Goal: Find specific page/section: Find specific page/section

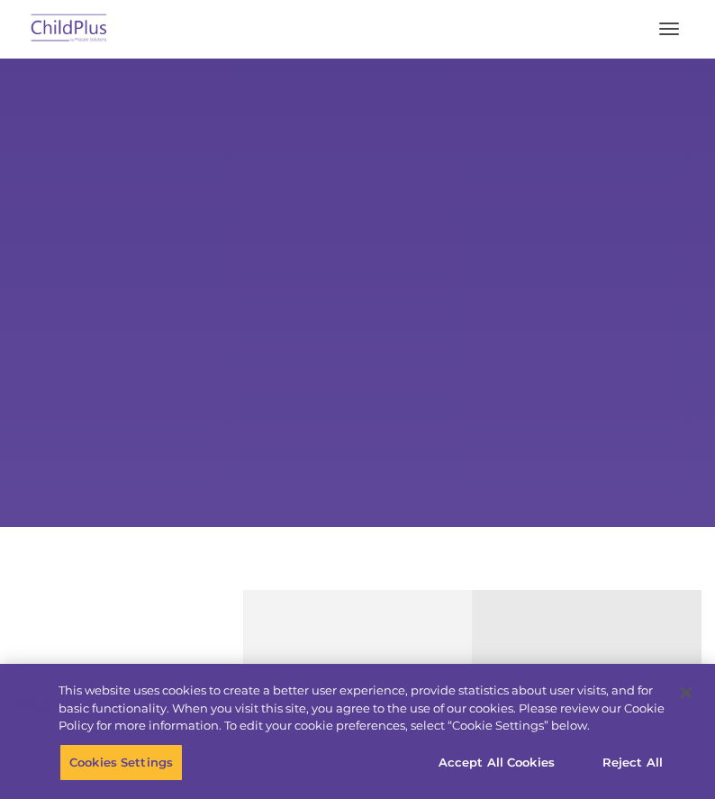
select select "MEDIUM"
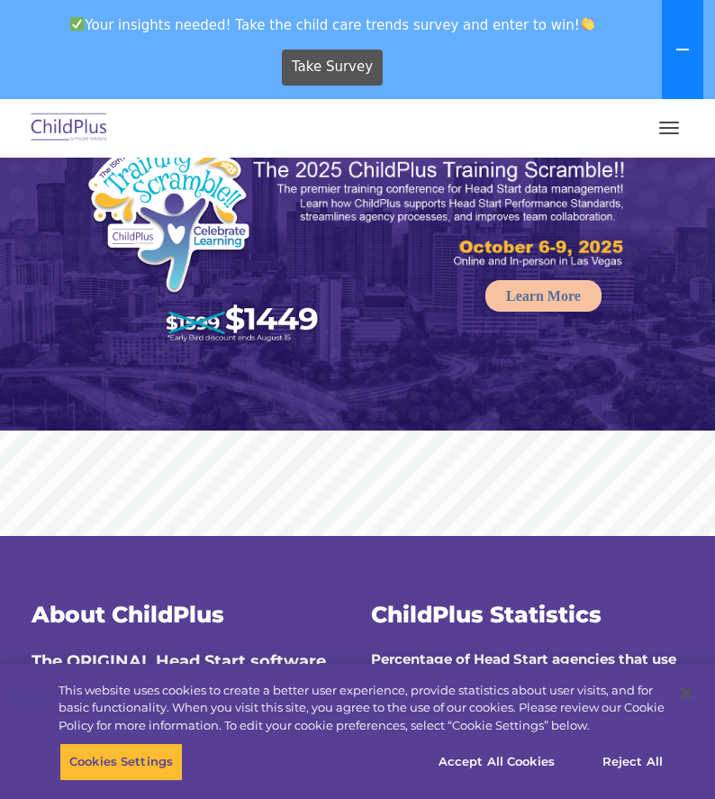
click at [687, 15] on button at bounding box center [682, 49] width 41 height 99
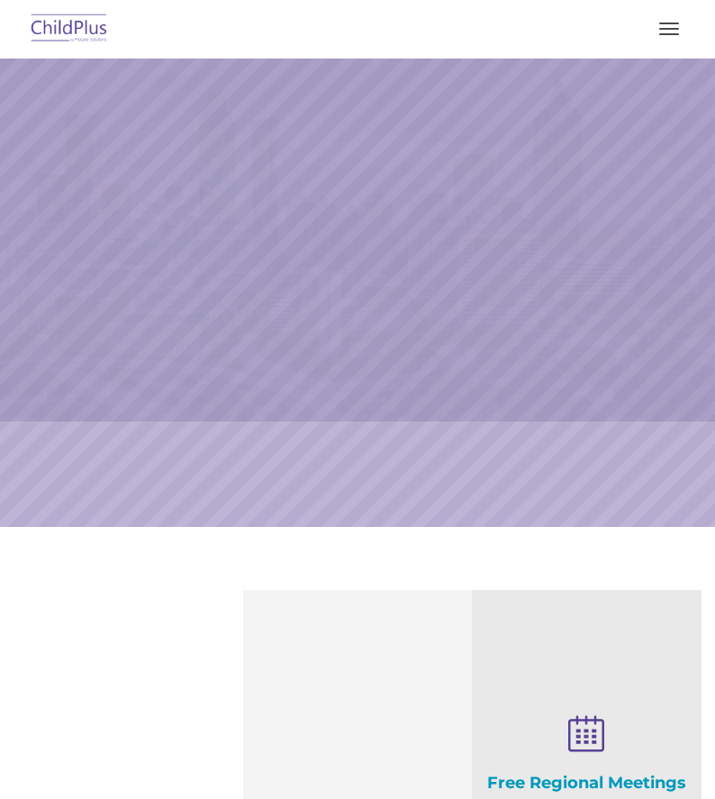
select select "MEDIUM"
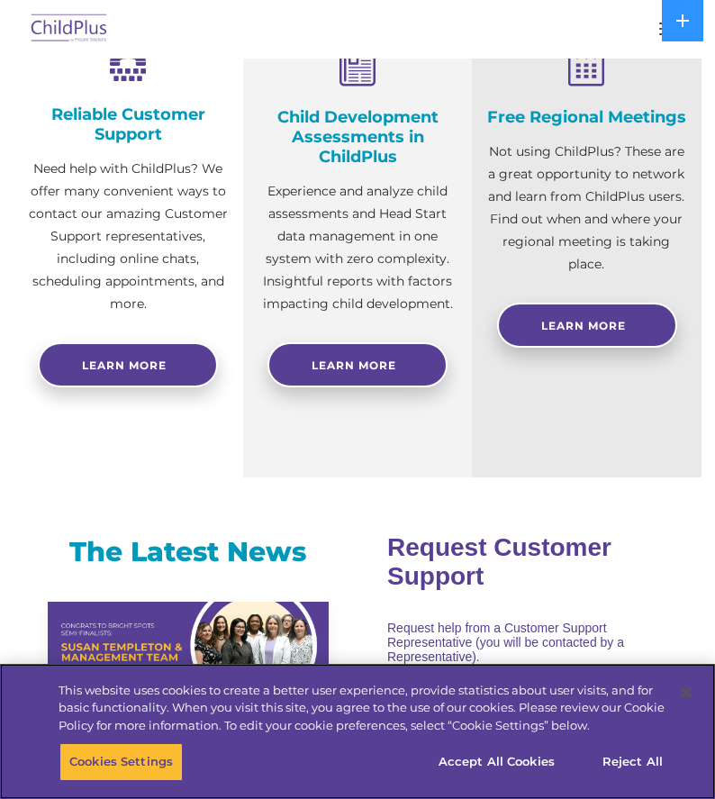
scroll to position [389, 0]
